Goal: Information Seeking & Learning: Learn about a topic

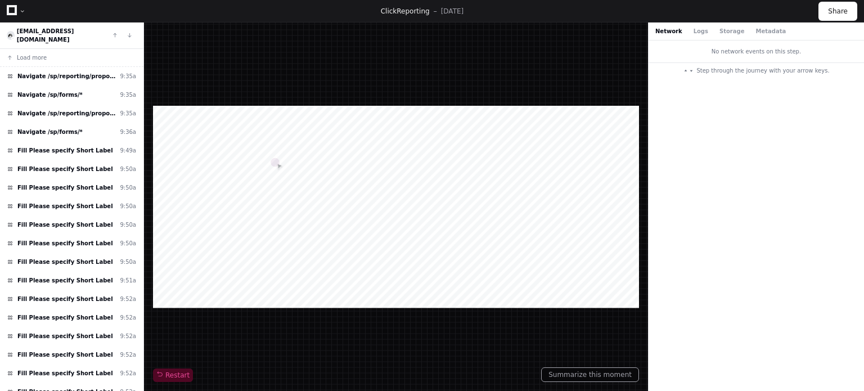
scroll to position [2429, 0]
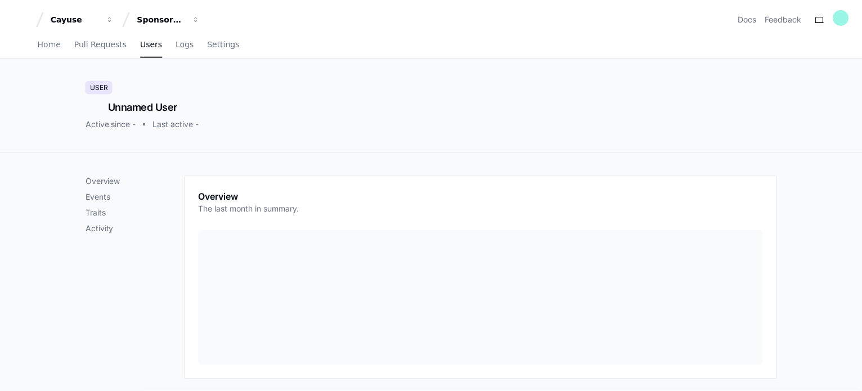
scroll to position [430, 0]
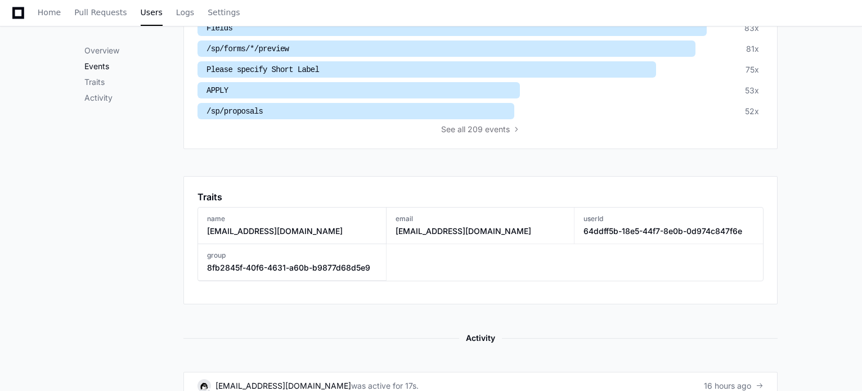
click at [112, 67] on p "Events" at bounding box center [133, 66] width 99 height 11
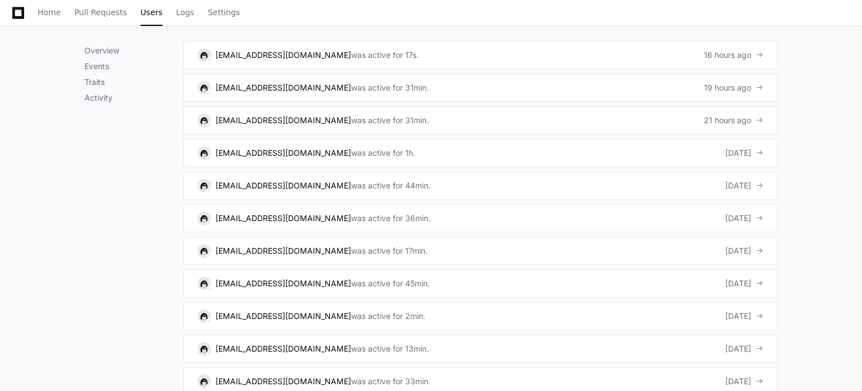
scroll to position [762, 0]
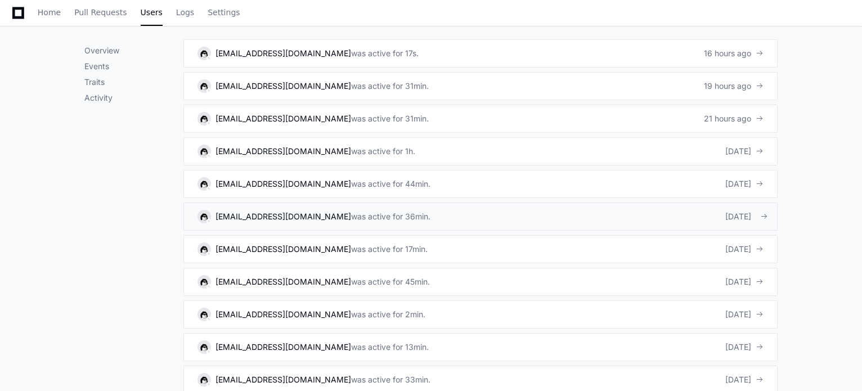
click at [368, 215] on div "was active for 36min." at bounding box center [390, 216] width 79 height 11
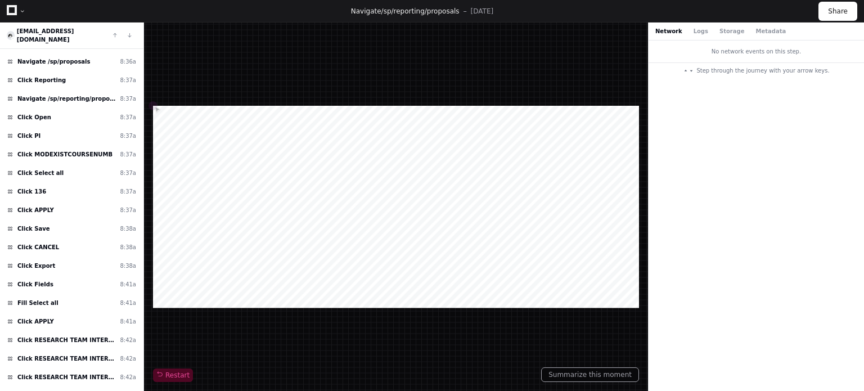
scroll to position [297, 0]
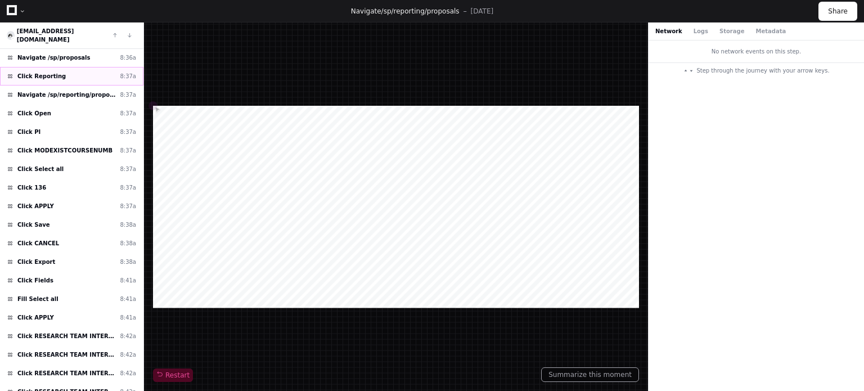
click at [95, 67] on div "Click Reporting 8:37a" at bounding box center [71, 76] width 143 height 19
click at [94, 91] on span "Navigate /sp/reporting/proposals (Generate Proposal Report)" at bounding box center [66, 95] width 98 height 8
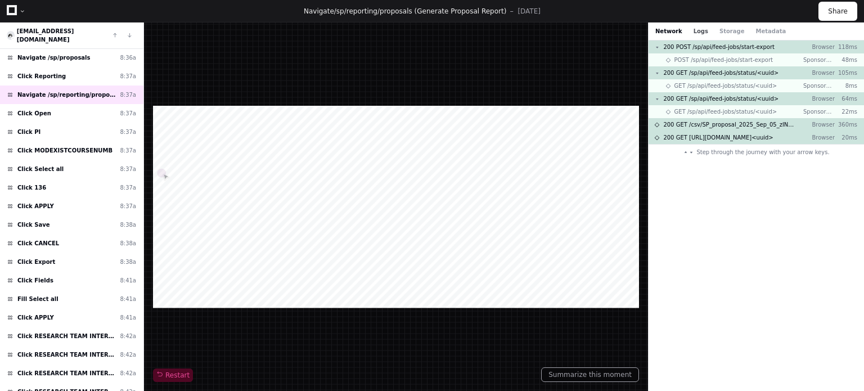
click at [697, 30] on button "Logs" at bounding box center [700, 31] width 15 height 8
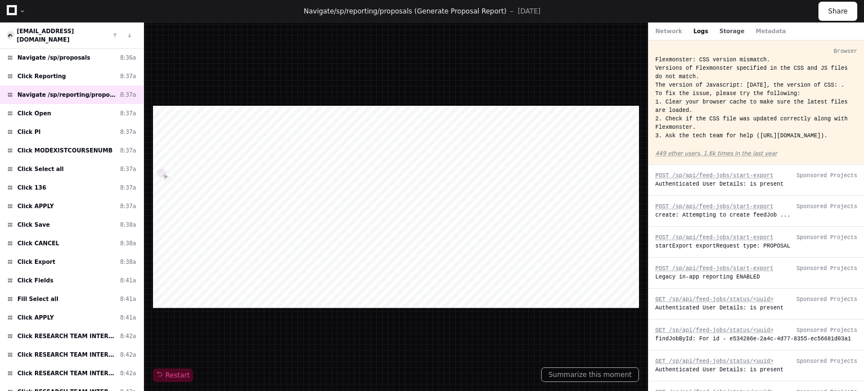
click at [721, 29] on button "Storage" at bounding box center [731, 31] width 25 height 8
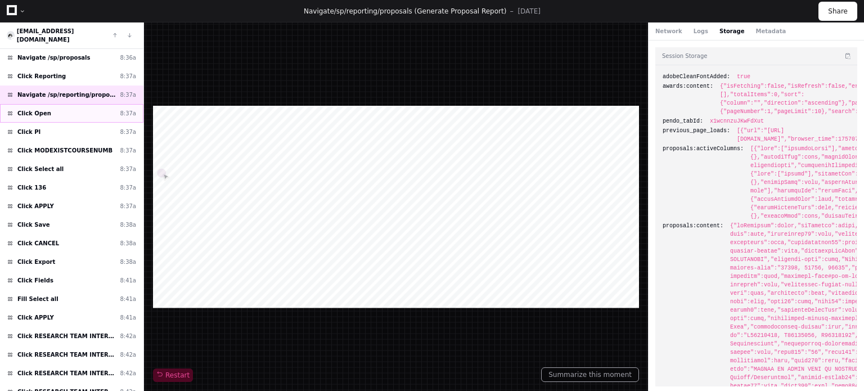
click at [72, 104] on div "Click Open 8:37a" at bounding box center [71, 113] width 143 height 19
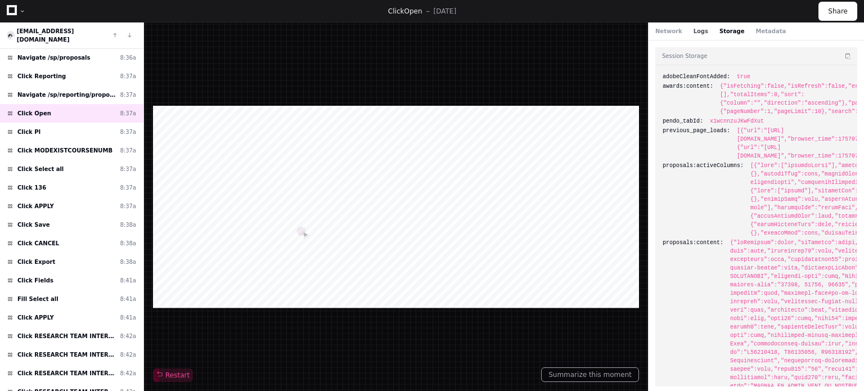
click at [695, 31] on button "Logs" at bounding box center [700, 31] width 15 height 8
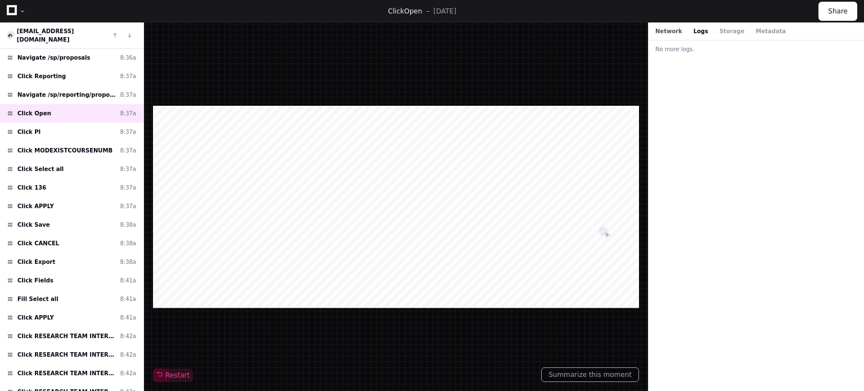
click at [670, 33] on button "Network" at bounding box center [668, 31] width 27 height 8
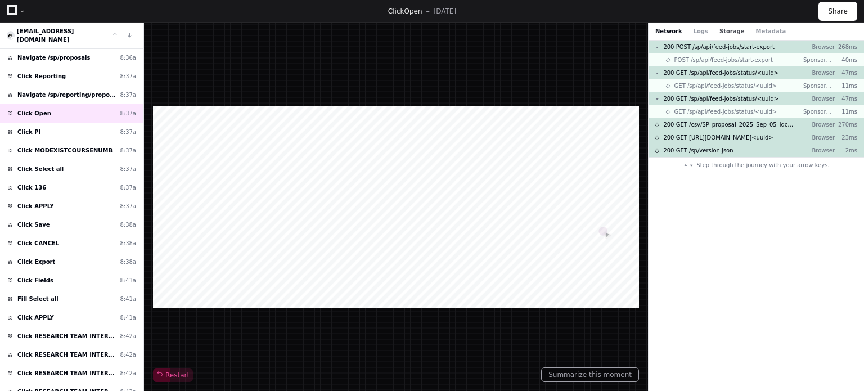
click at [728, 29] on button "Storage" at bounding box center [731, 31] width 25 height 8
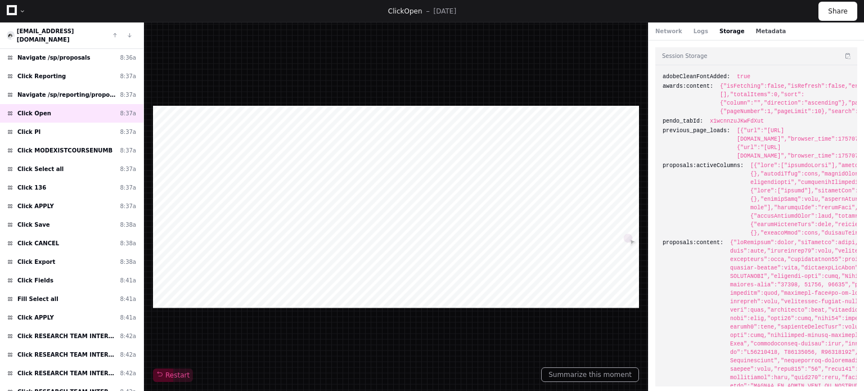
click at [756, 32] on button "Metadata" at bounding box center [770, 31] width 30 height 8
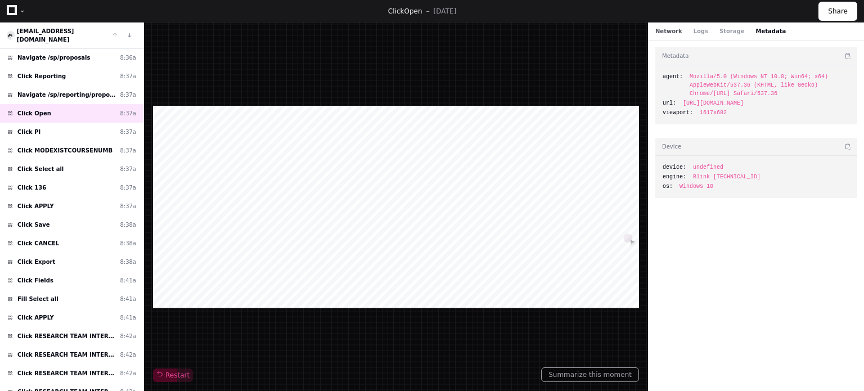
click at [669, 35] on button "Network" at bounding box center [668, 31] width 27 height 8
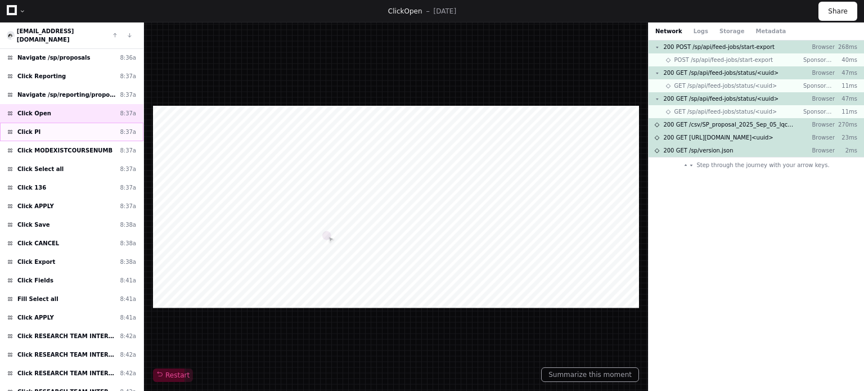
click at [88, 123] on div "Click PI 8:37a" at bounding box center [71, 132] width 143 height 19
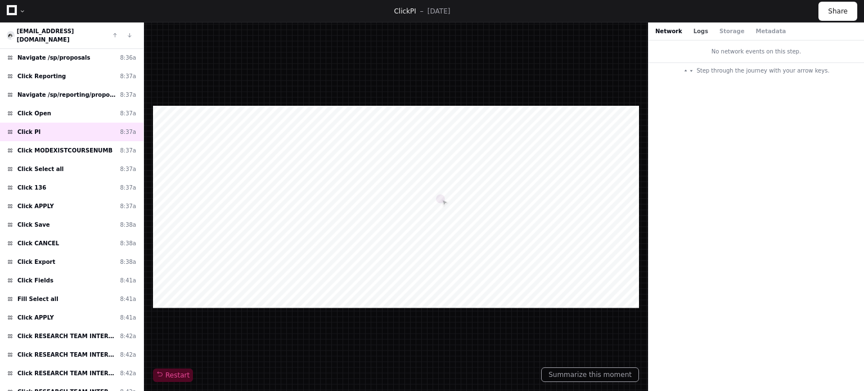
click at [693, 31] on button "Logs" at bounding box center [700, 31] width 15 height 8
click at [719, 31] on button "Storage" at bounding box center [731, 31] width 25 height 8
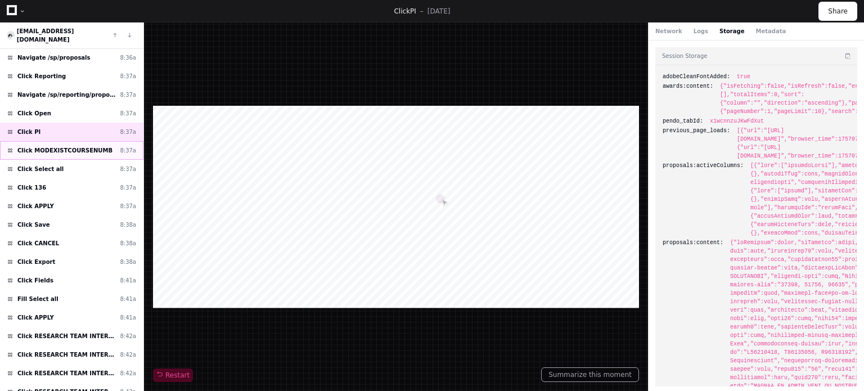
click at [94, 146] on span "Click MODEXISTCOURSENUMB" at bounding box center [64, 150] width 95 height 8
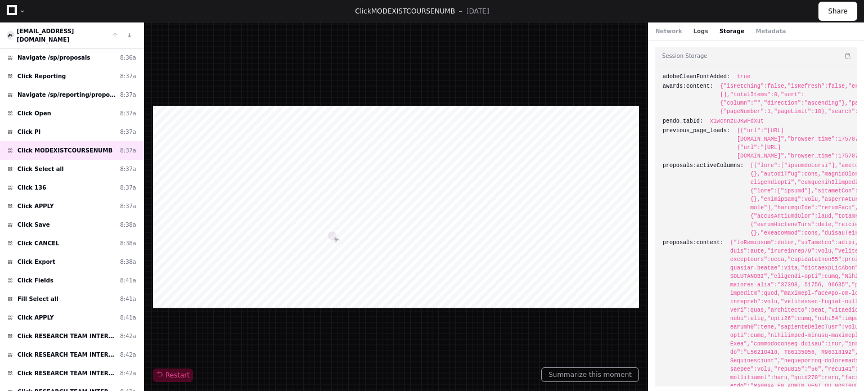
click at [695, 34] on button "Logs" at bounding box center [700, 31] width 15 height 8
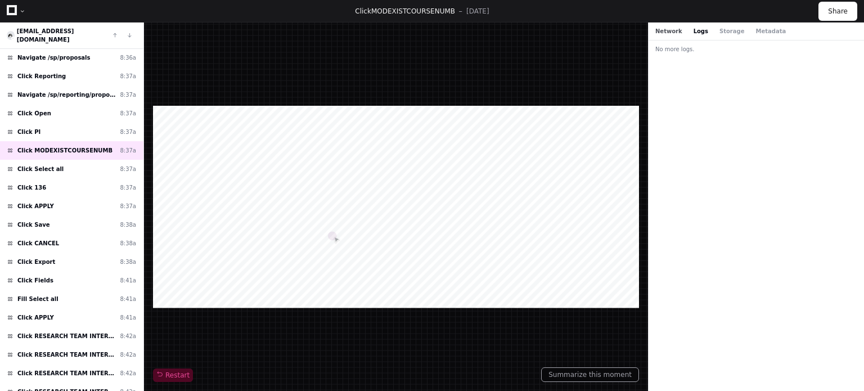
click at [670, 30] on button "Network" at bounding box center [668, 31] width 27 height 8
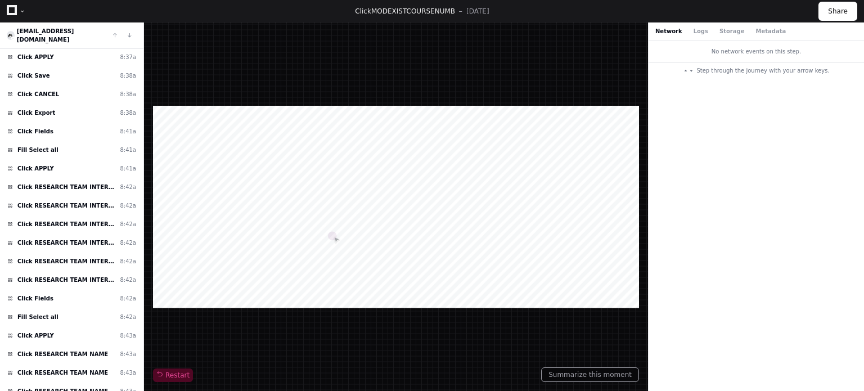
scroll to position [444, 0]
